Goal: Transaction & Acquisition: Purchase product/service

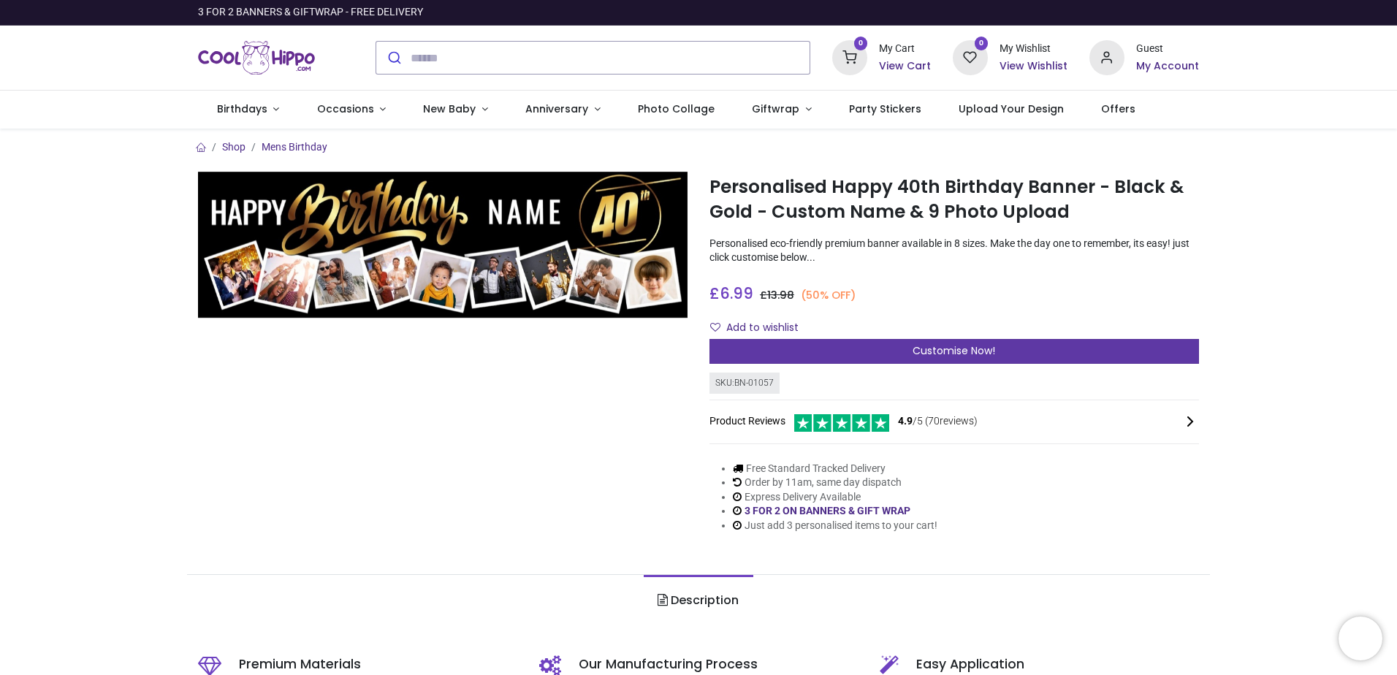
click at [1037, 344] on div "Customise Now!" at bounding box center [955, 351] width 490 height 25
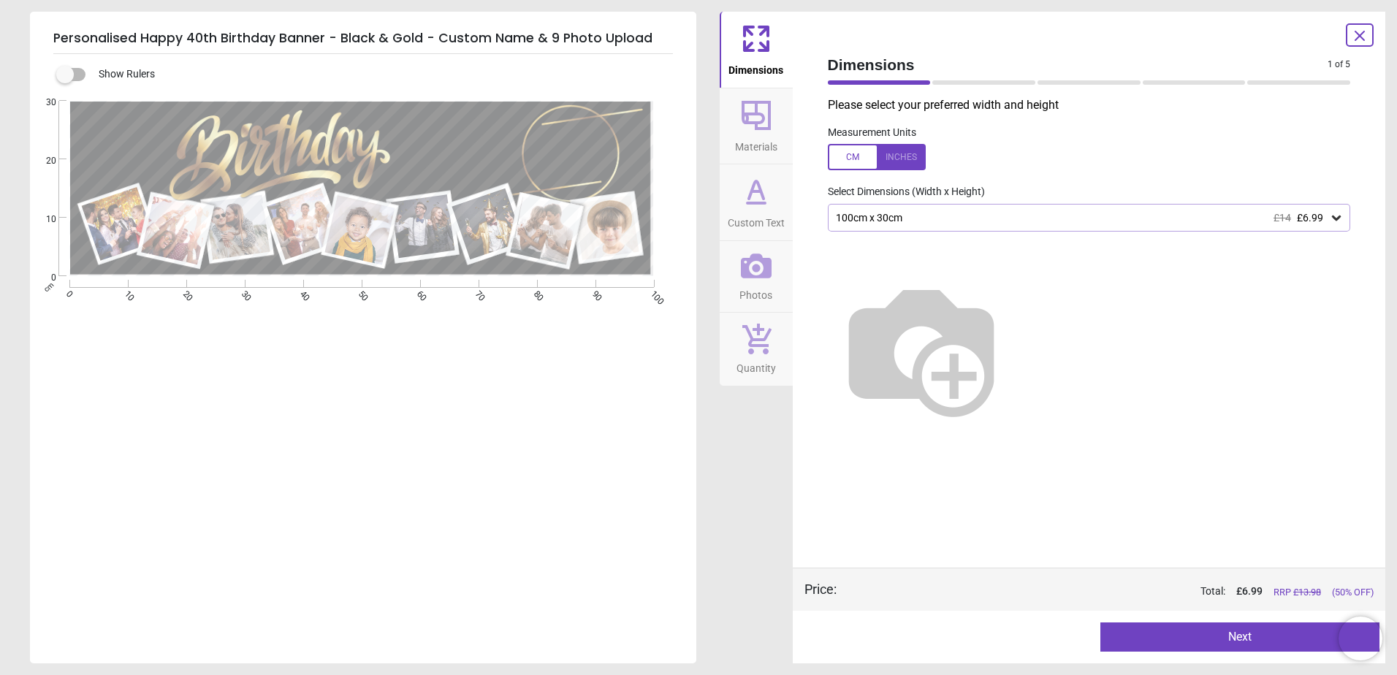
click at [1015, 343] on img at bounding box center [921, 348] width 187 height 187
click at [1015, 323] on img at bounding box center [921, 348] width 187 height 187
click at [1357, 33] on icon at bounding box center [1360, 35] width 9 height 9
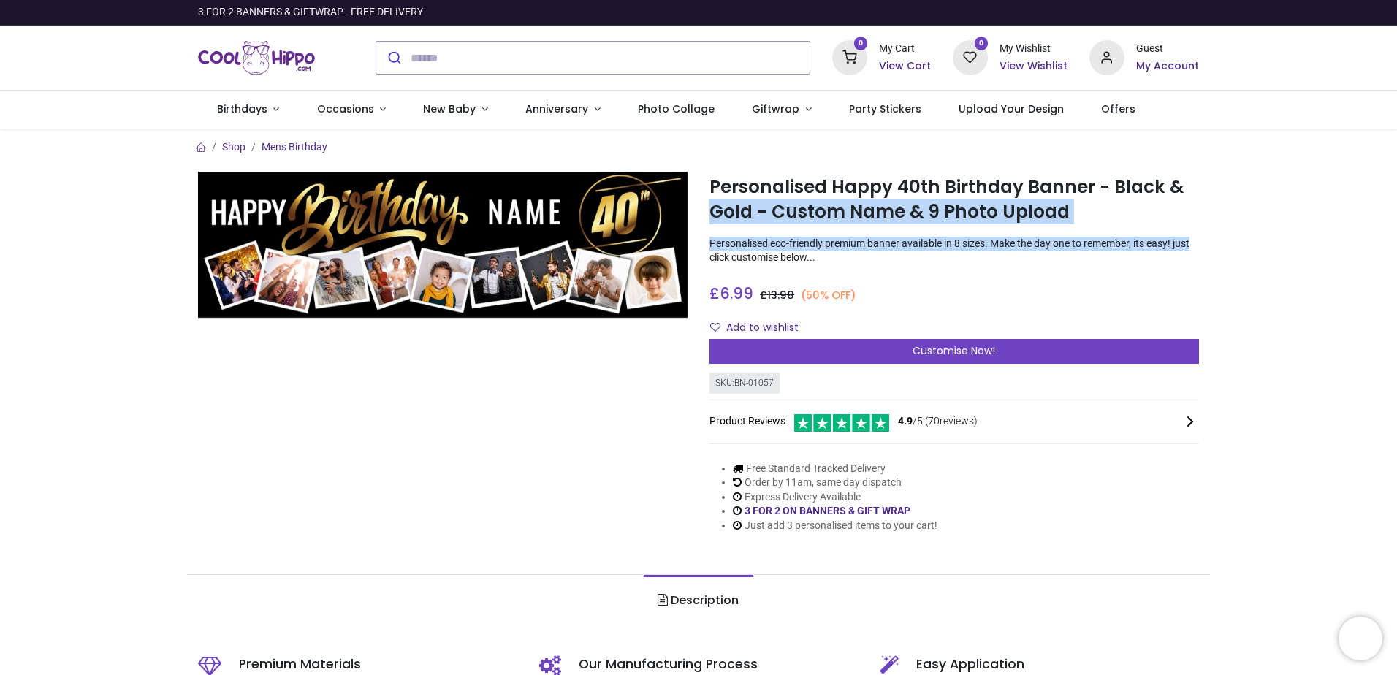
drag, startPoint x: 1393, startPoint y: 191, endPoint x: 1399, endPoint y: 229, distance: 38.5
click at [1397, 229] on html "Login • Register Birthdays Milestone Birthday 1510 products 208" at bounding box center [698, 337] width 1397 height 675
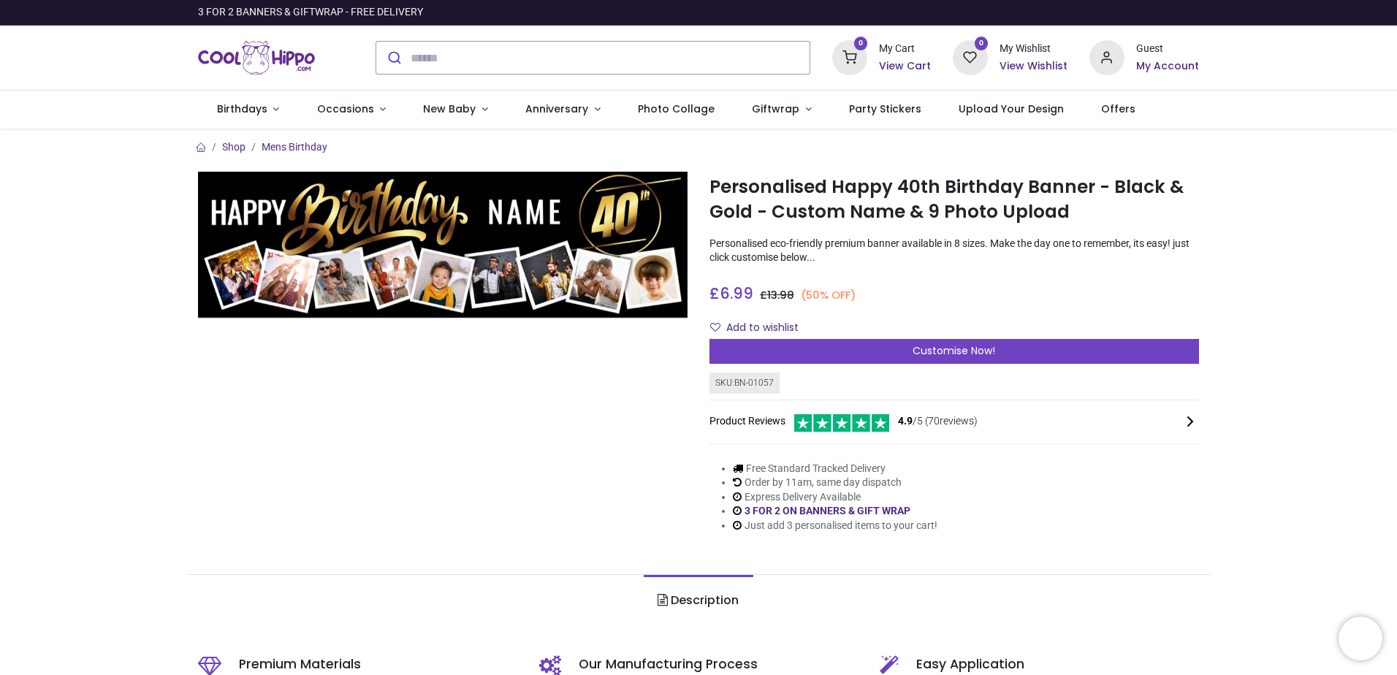
drag, startPoint x: 936, startPoint y: 488, endPoint x: 838, endPoint y: 523, distance: 103.1
drag, startPoint x: 838, startPoint y: 523, endPoint x: 824, endPoint y: 519, distance: 15.1
click at [835, 522] on li "Just add 3 personalised items to your cart!" at bounding box center [835, 526] width 205 height 15
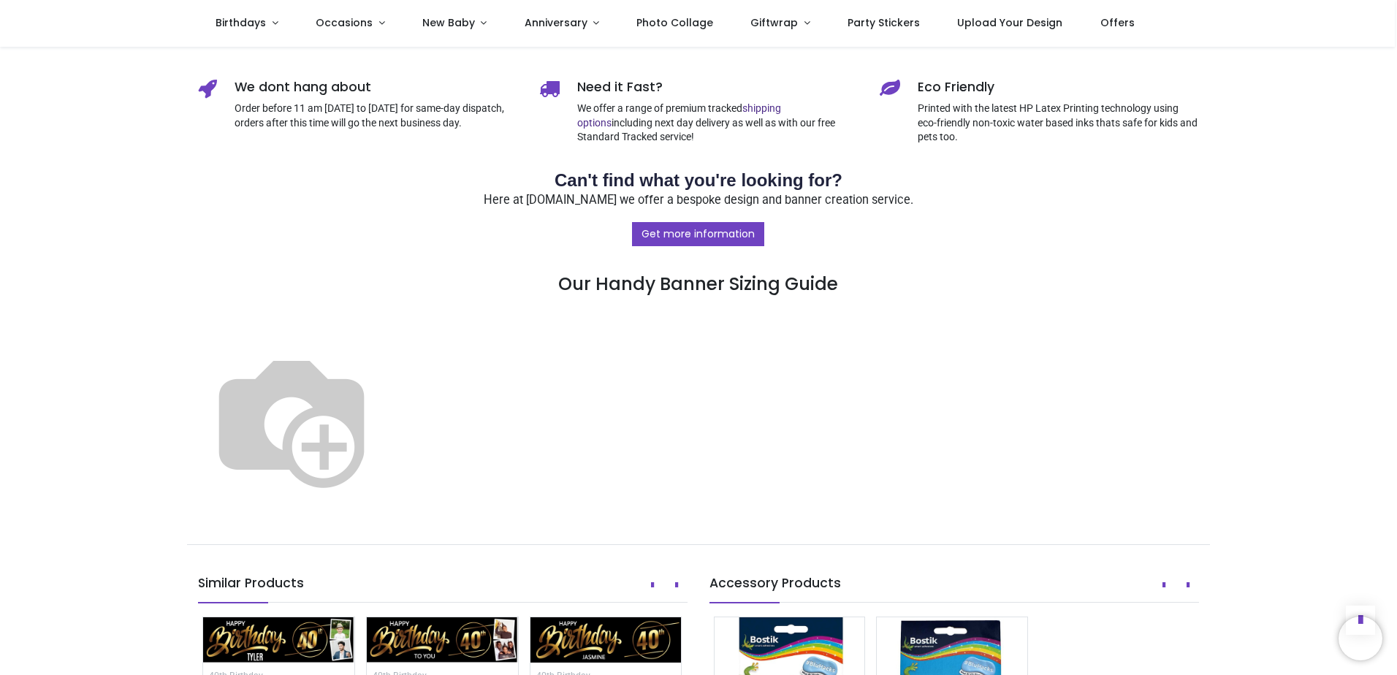
scroll to position [591, 0]
